Goal: Check status: Check status

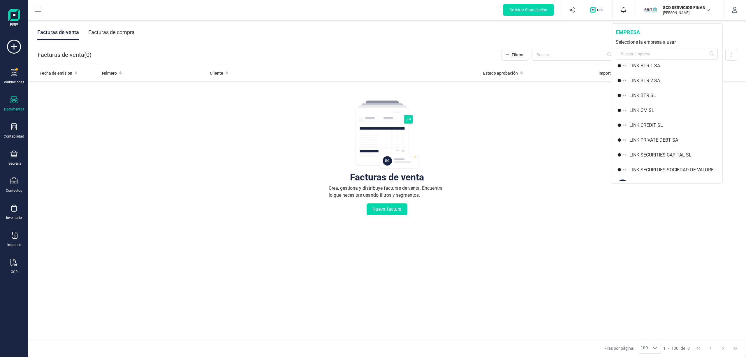
scroll to position [434, 0]
click at [665, 129] on div "LINK PRIVATE DEBT SA" at bounding box center [676, 128] width 93 height 7
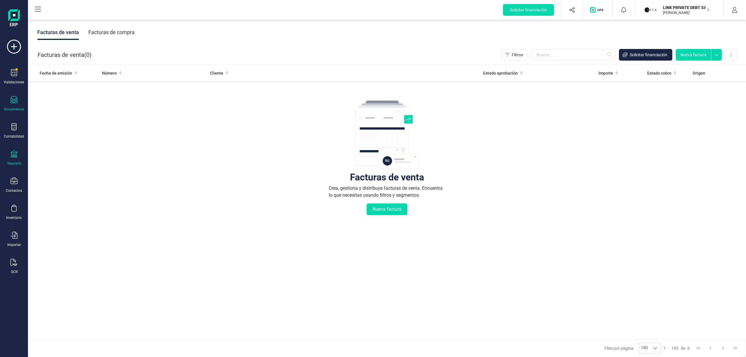
click at [12, 155] on icon at bounding box center [13, 153] width 7 height 7
click at [57, 101] on span "Cuentas bancarias" at bounding box center [70, 99] width 51 height 7
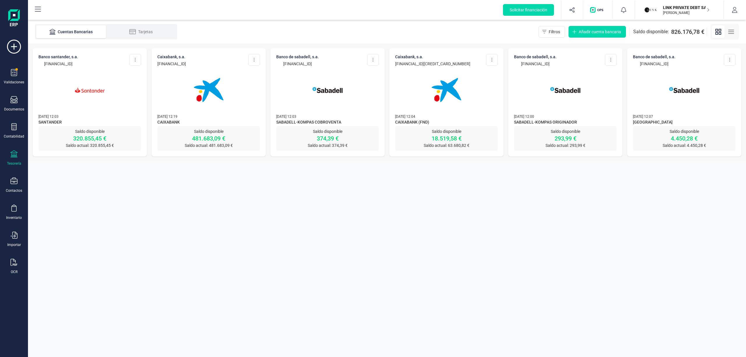
click at [731, 30] on line "button" at bounding box center [731, 30] width 5 height 0
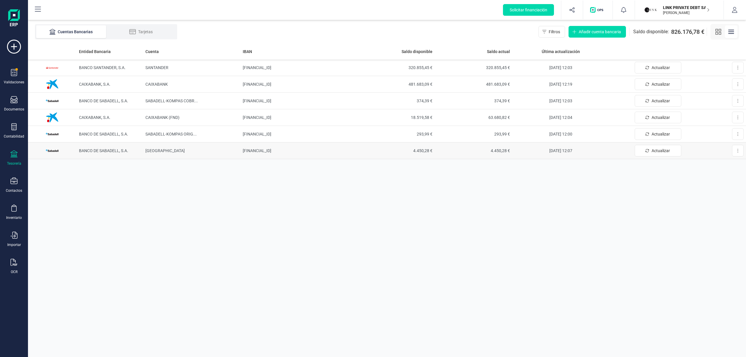
click at [158, 150] on span "[GEOGRAPHIC_DATA]" at bounding box center [164, 150] width 39 height 5
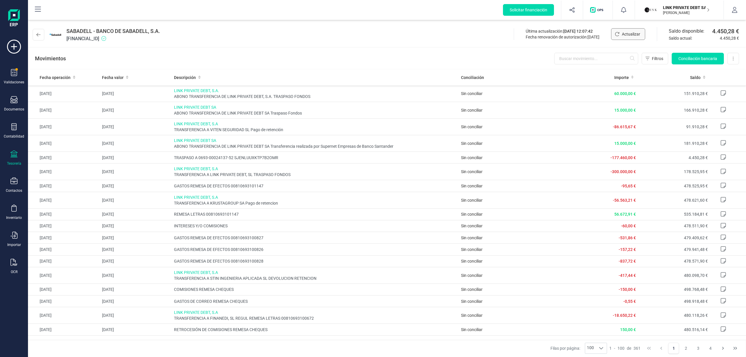
click at [626, 33] on span "Actualizar" at bounding box center [631, 34] width 18 height 6
